Goal: Task Accomplishment & Management: Manage account settings

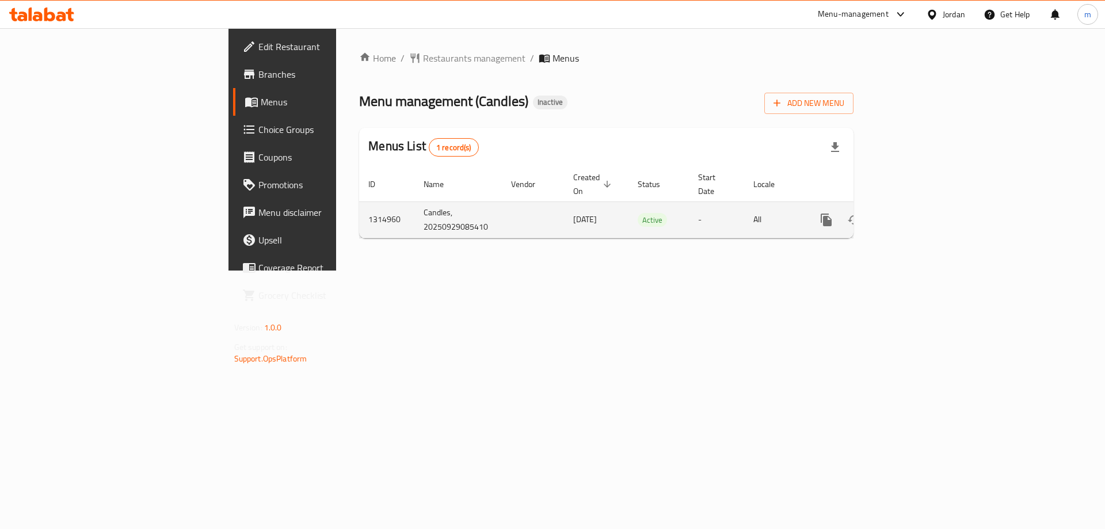
click at [923, 207] on link "enhanced table" at bounding box center [909, 220] width 28 height 28
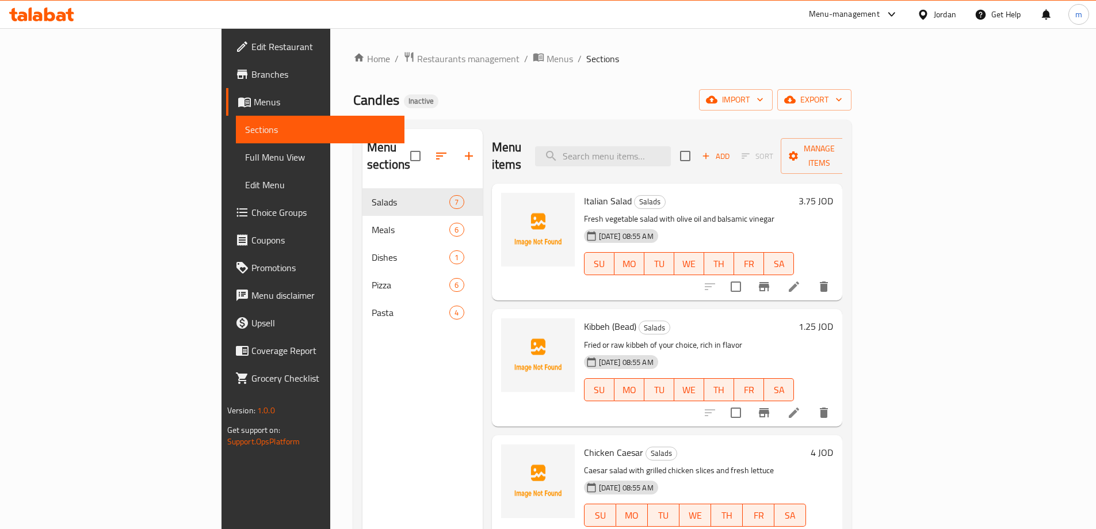
click at [254, 105] on span "Menus" at bounding box center [325, 102] width 142 height 14
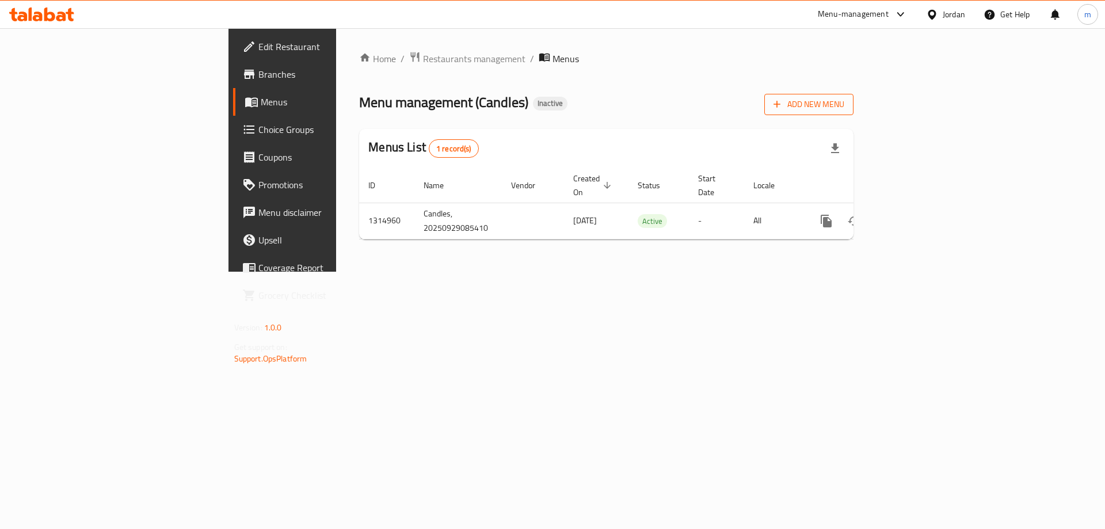
click at [844, 102] on span "Add New Menu" at bounding box center [808, 104] width 71 height 14
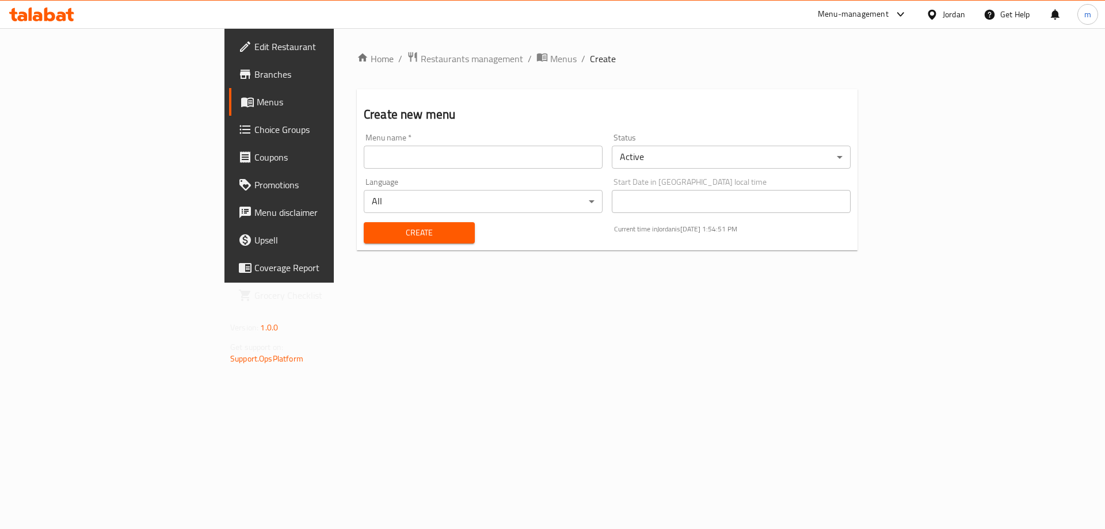
click at [380, 161] on input "text" at bounding box center [483, 157] width 239 height 23
type input "[DATE].."
click at [373, 229] on span "Create" at bounding box center [419, 233] width 93 height 14
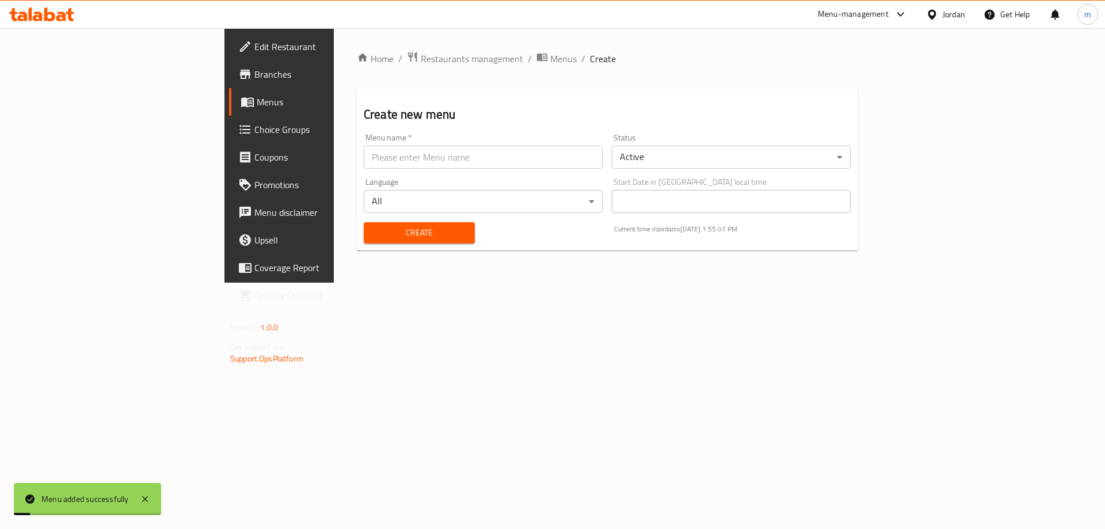
click at [257, 106] on span "Menus" at bounding box center [328, 102] width 143 height 14
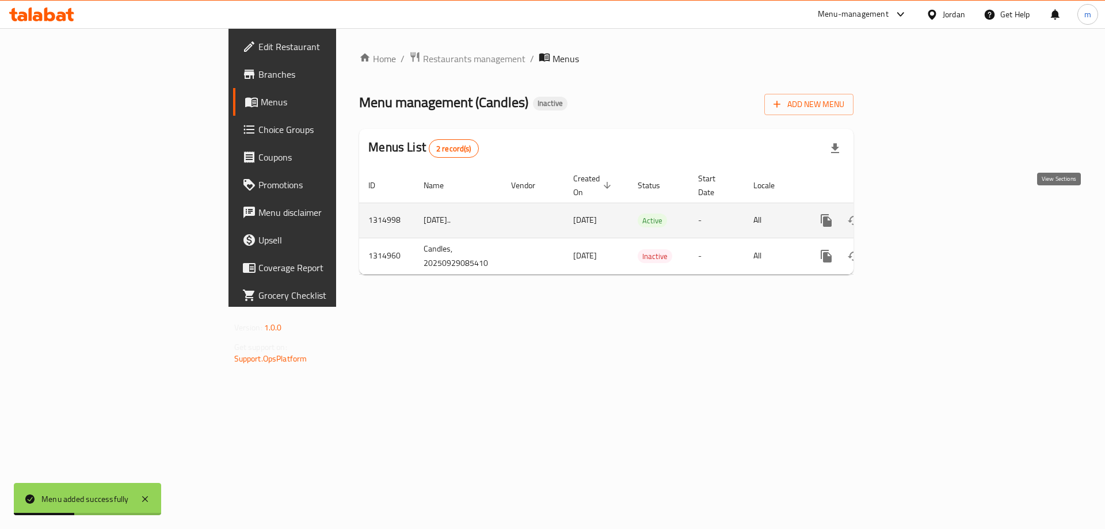
click at [916, 214] on icon "enhanced table" at bounding box center [909, 221] width 14 height 14
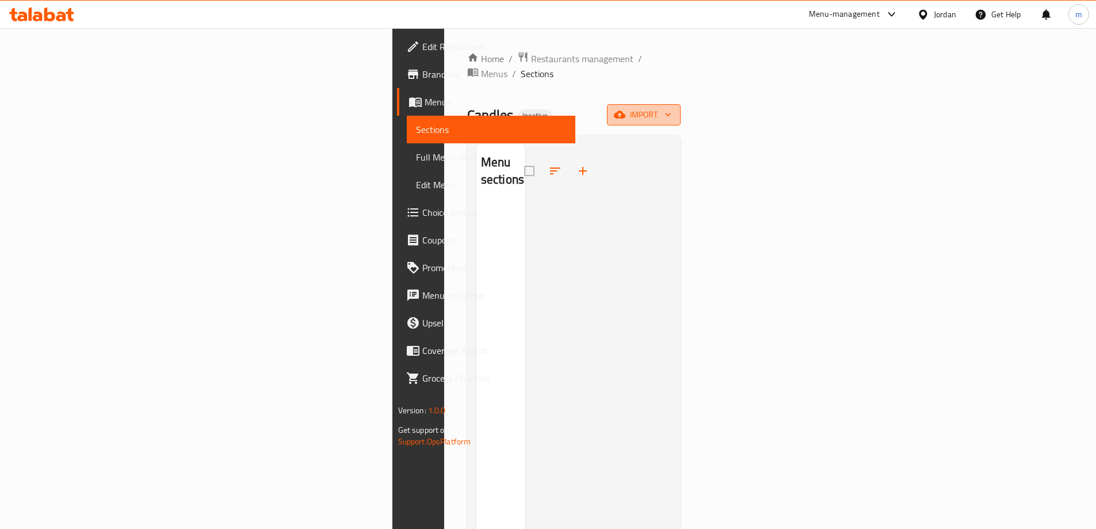
click at [672, 108] on span "import" at bounding box center [643, 115] width 55 height 14
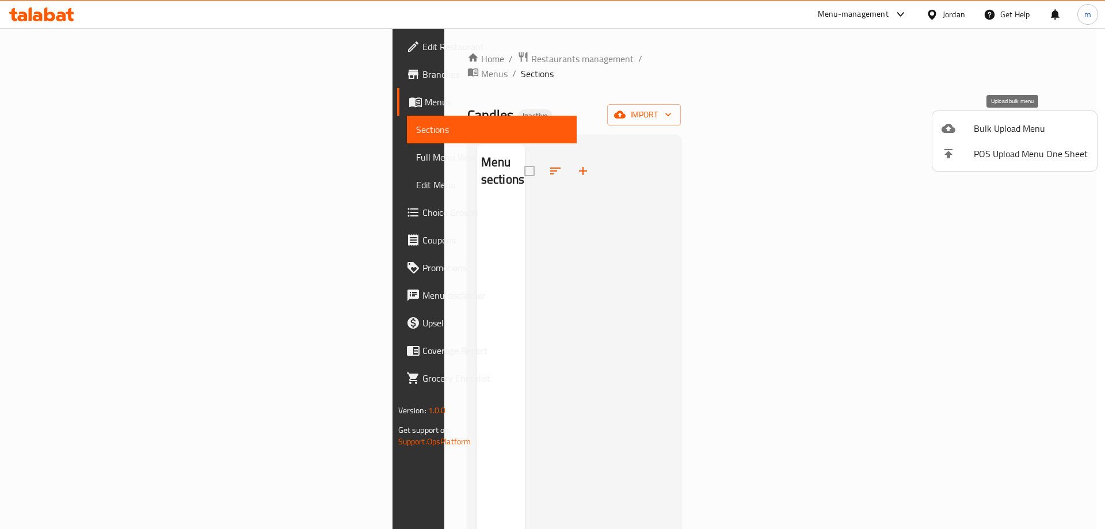
click at [1012, 125] on span "Bulk Upload Menu" at bounding box center [1031, 128] width 114 height 14
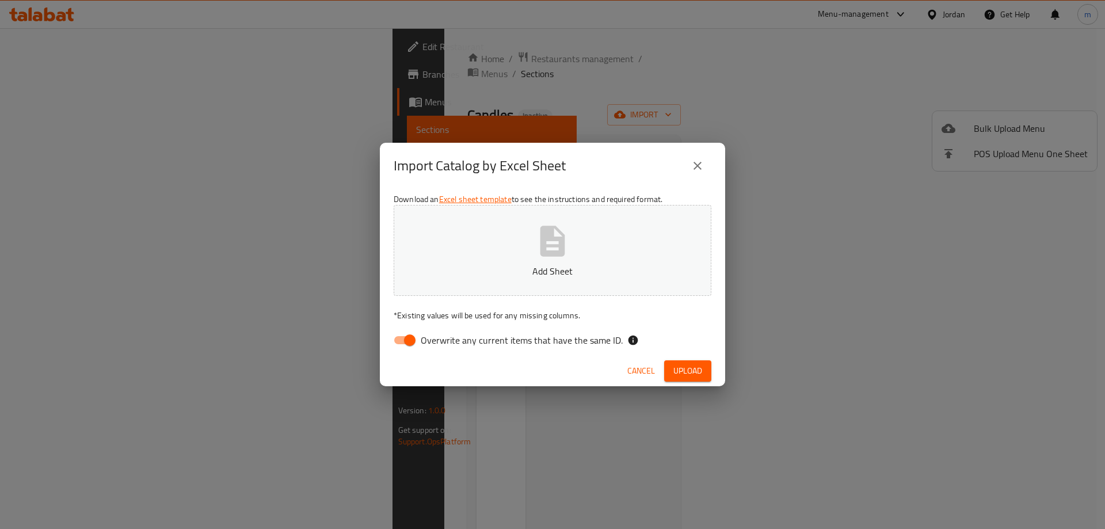
click at [411, 342] on input "Overwrite any current items that have the same ID." at bounding box center [410, 340] width 66 height 22
checkbox input "false"
click at [695, 370] on span "Upload" at bounding box center [687, 371] width 29 height 14
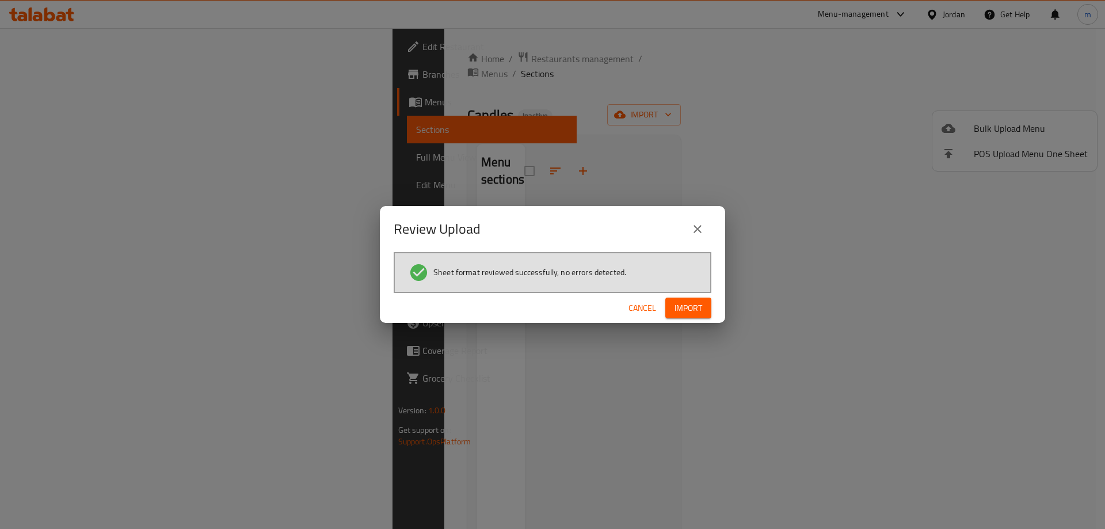
click at [704, 311] on button "Import" at bounding box center [688, 308] width 46 height 21
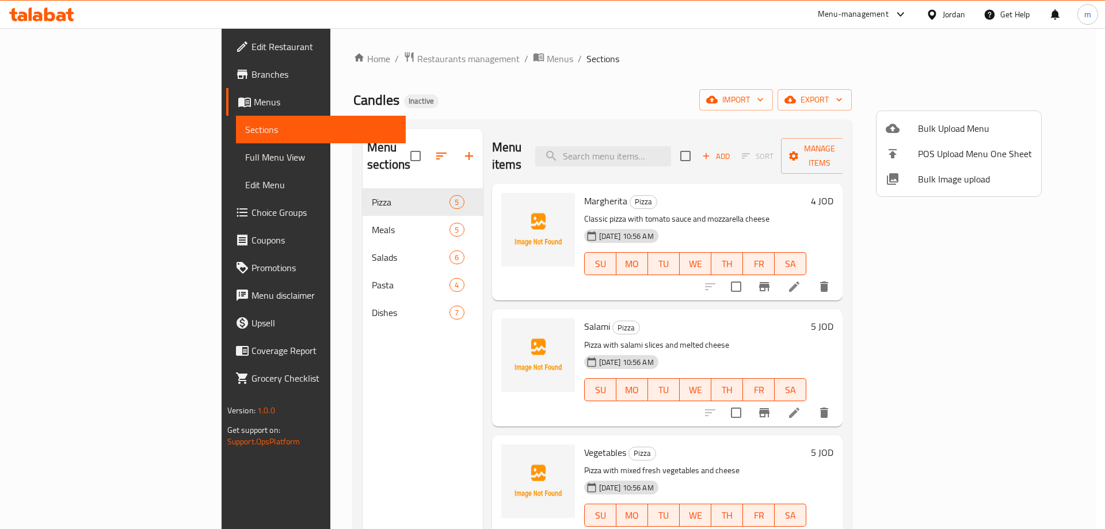
click at [249, 300] on div at bounding box center [552, 264] width 1105 height 529
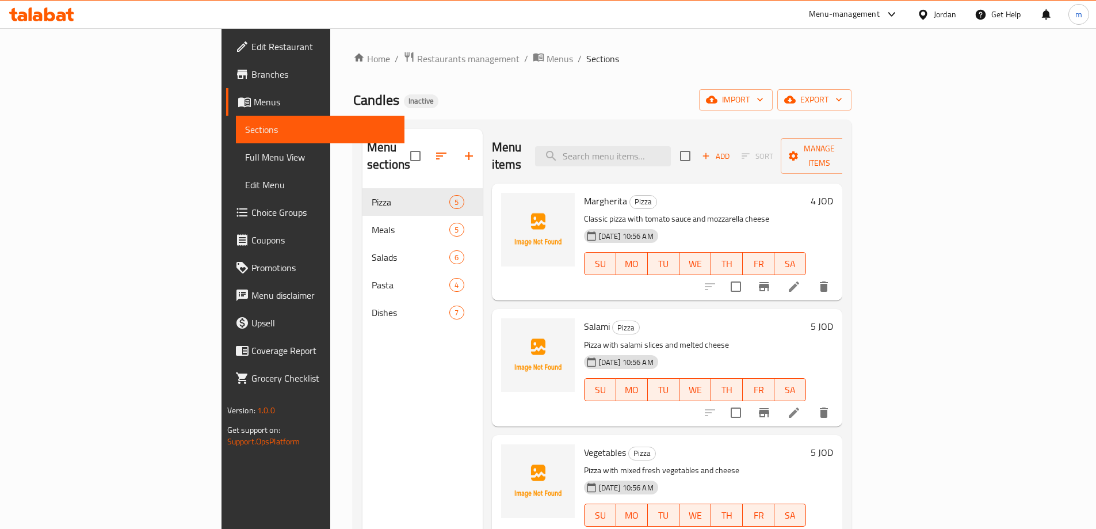
click at [245, 160] on span "Full Menu View" at bounding box center [320, 157] width 150 height 14
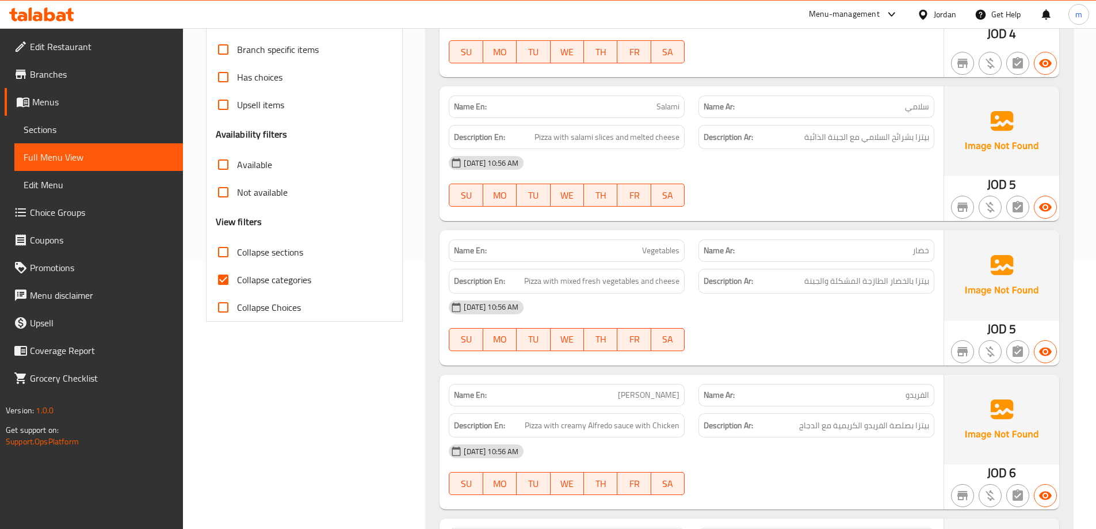
scroll to position [345, 0]
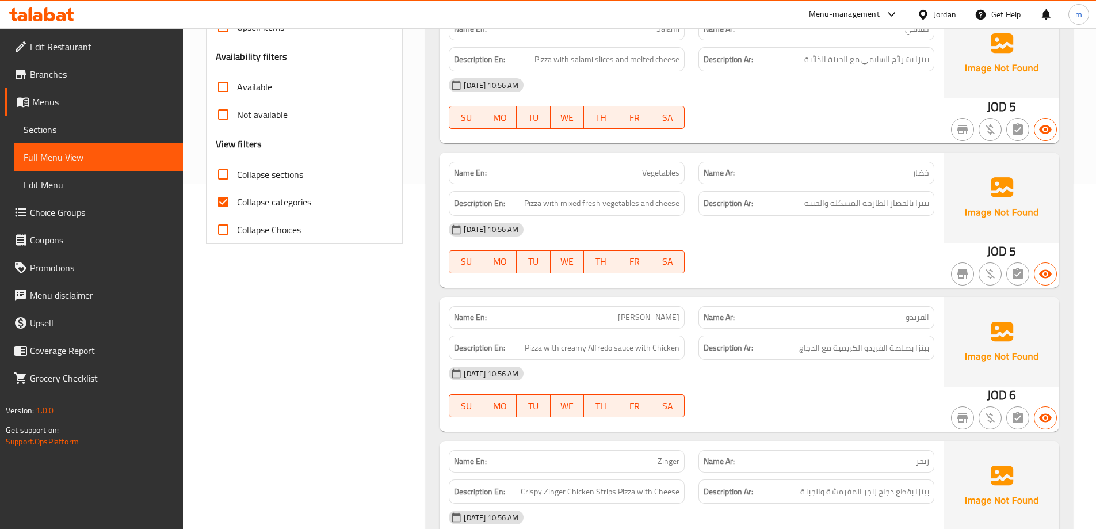
click at [240, 209] on span "Collapse categories" at bounding box center [274, 202] width 74 height 14
click at [237, 209] on input "Collapse categories" at bounding box center [223, 202] width 28 height 28
checkbox input "false"
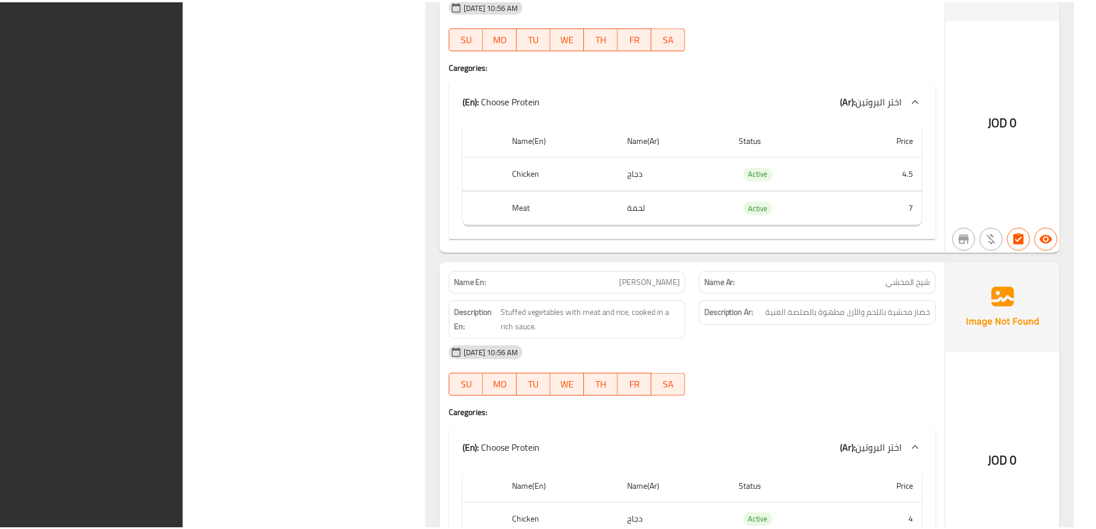
scroll to position [5234, 0]
